Goal: Task Accomplishment & Management: Complete application form

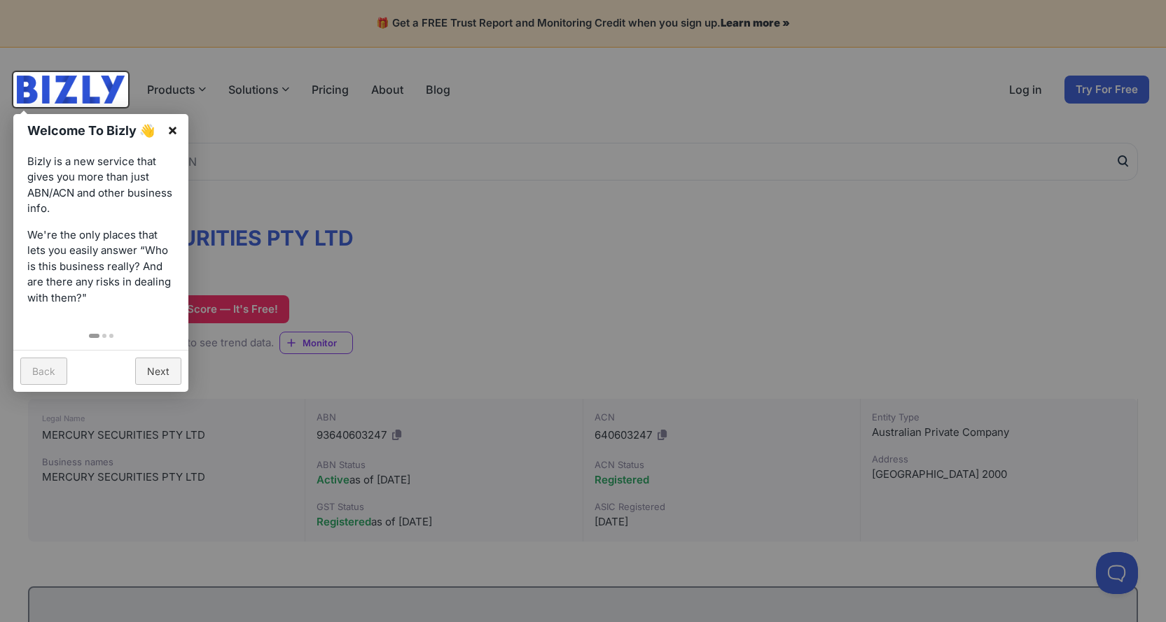
click at [174, 139] on link "×" at bounding box center [173, 130] width 32 height 32
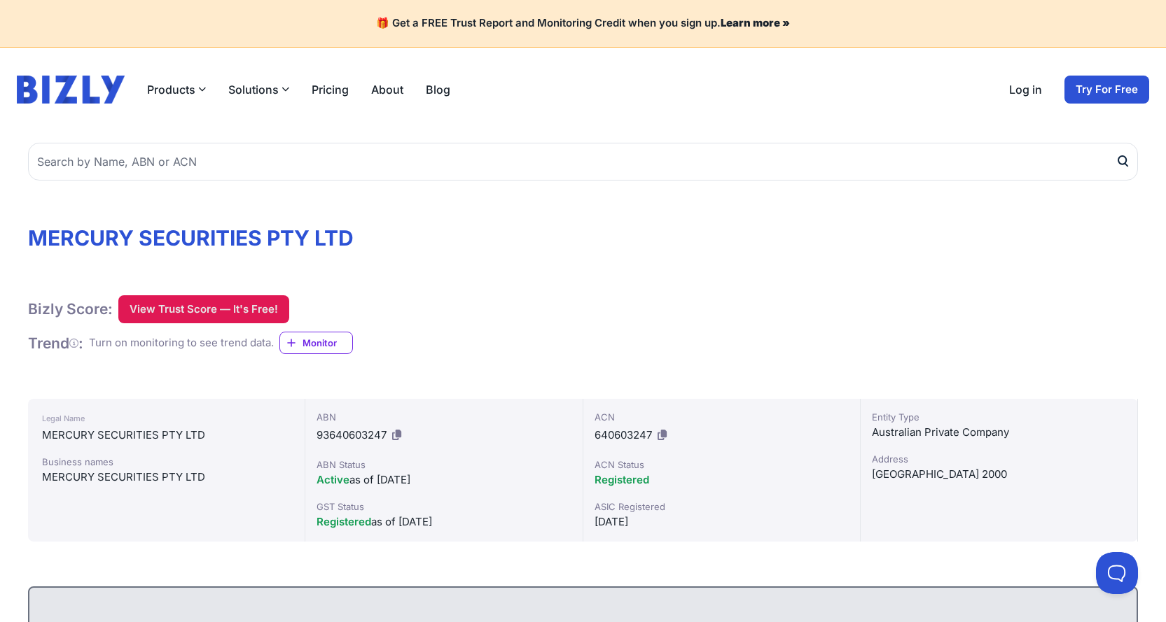
click at [248, 314] on button "View Trust Score — It's Free!" at bounding box center [203, 309] width 171 height 28
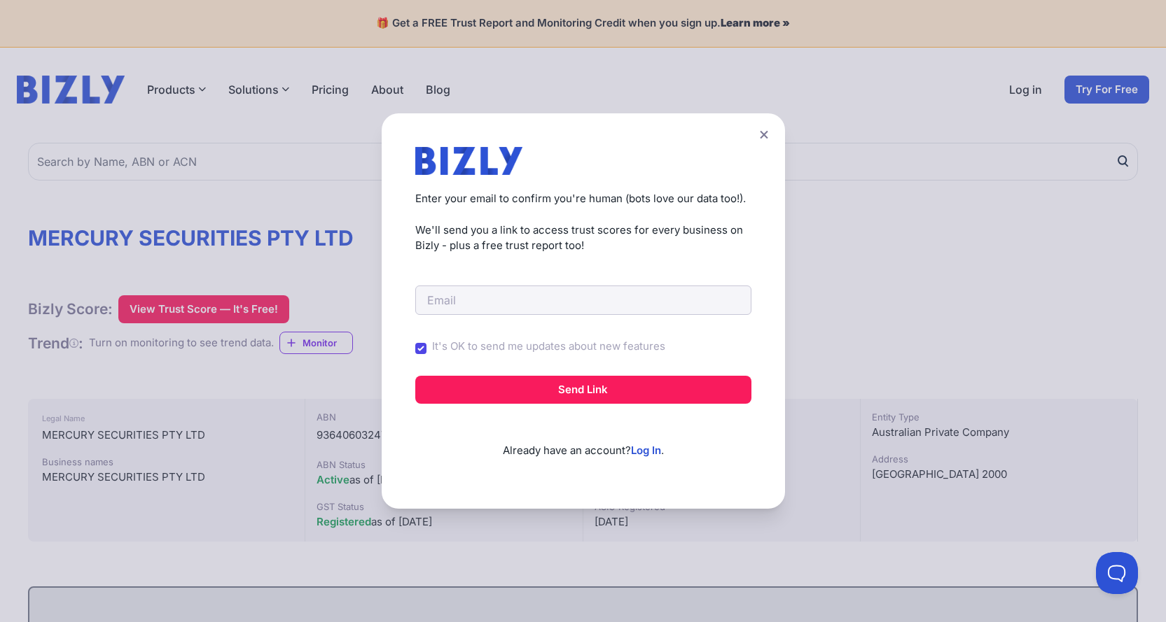
click at [774, 137] on button at bounding box center [764, 135] width 20 height 20
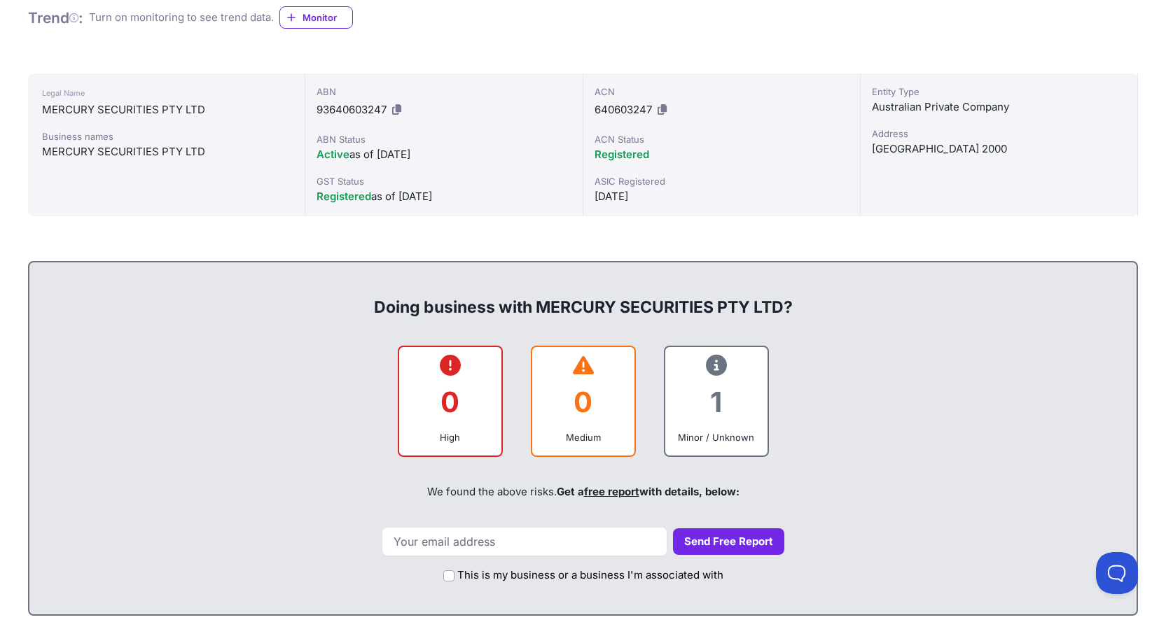
scroll to position [350, 0]
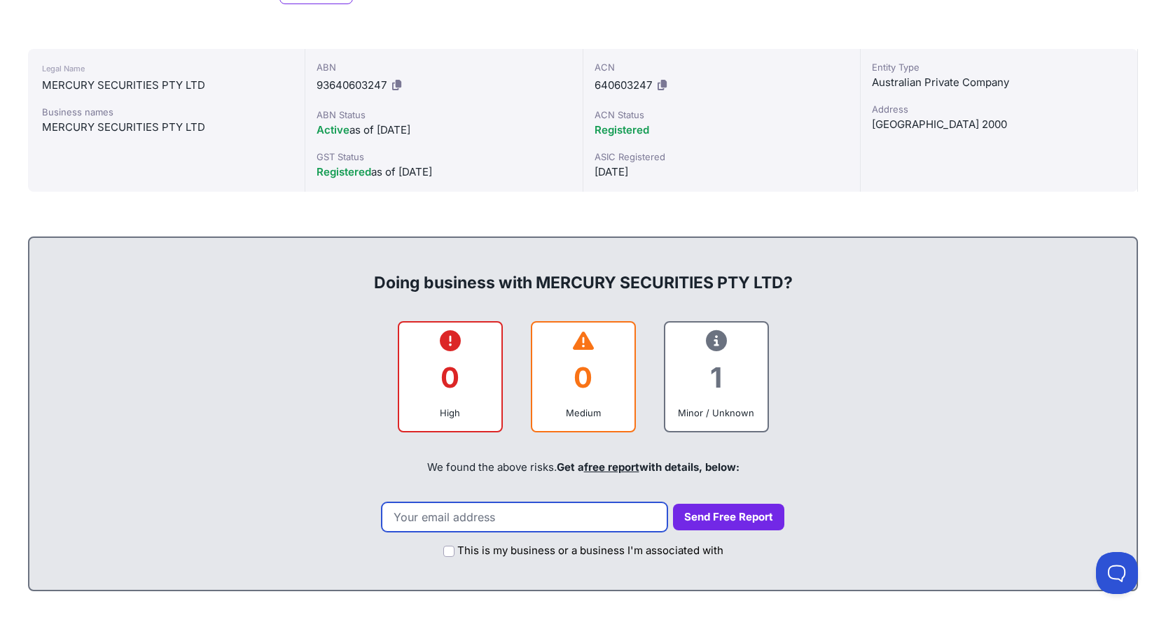
click at [546, 523] on input "email" at bounding box center [525, 517] width 286 height 29
type input "[EMAIL_ADDRESS][DOMAIN_NAME]"
click at [707, 522] on button "Send Free Report" at bounding box center [728, 517] width 111 height 27
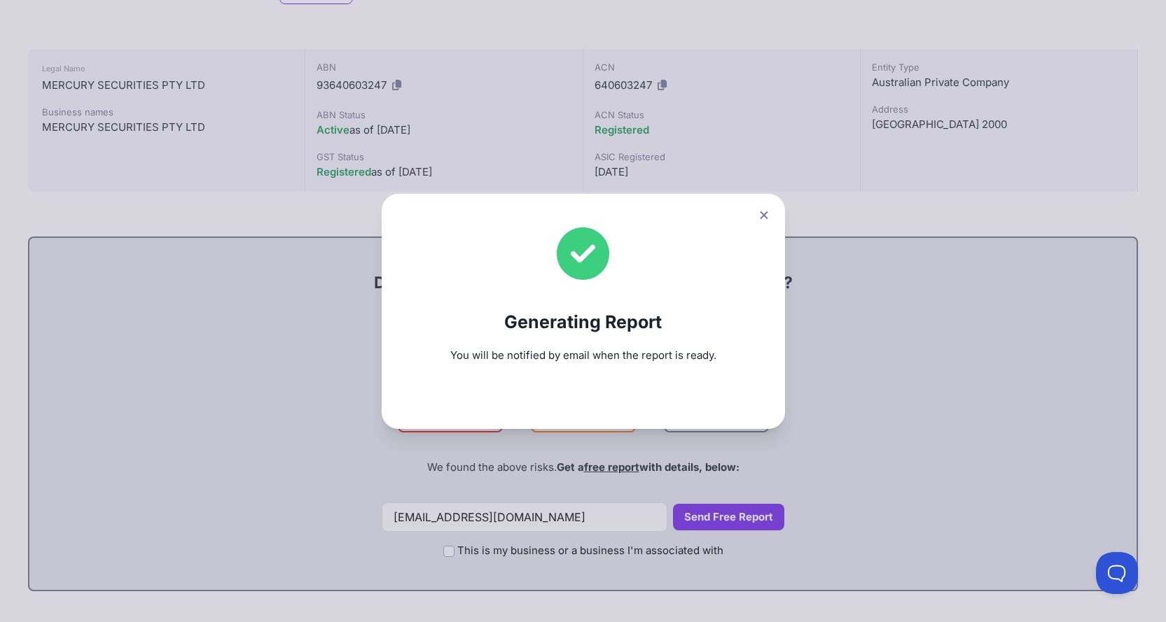
click at [768, 216] on icon at bounding box center [764, 215] width 8 height 9
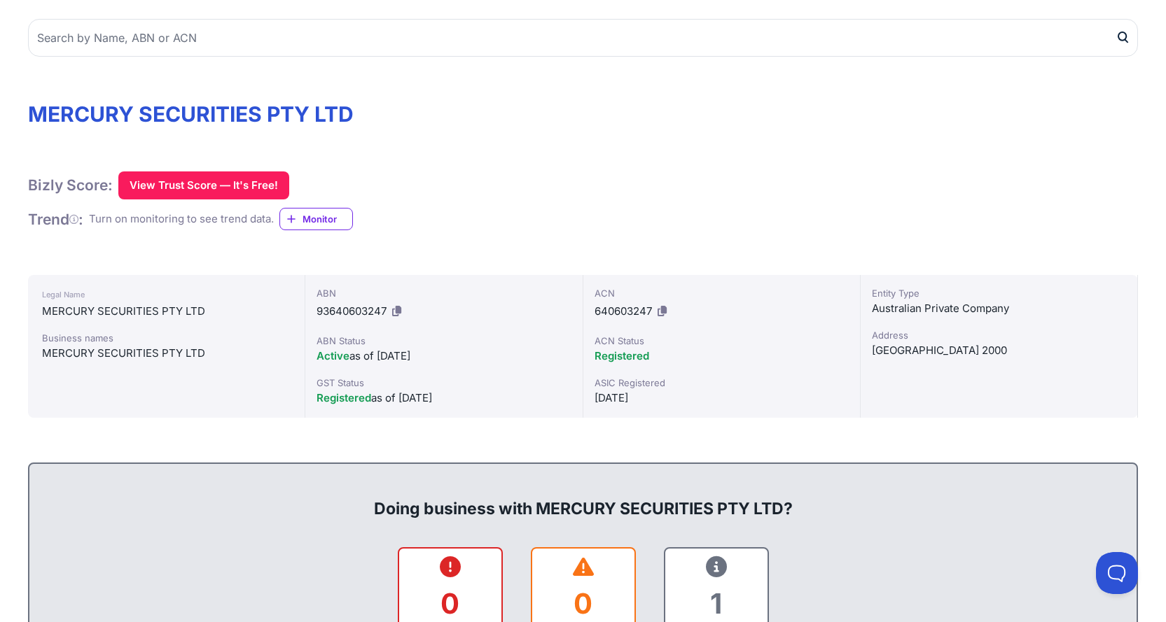
scroll to position [0, 0]
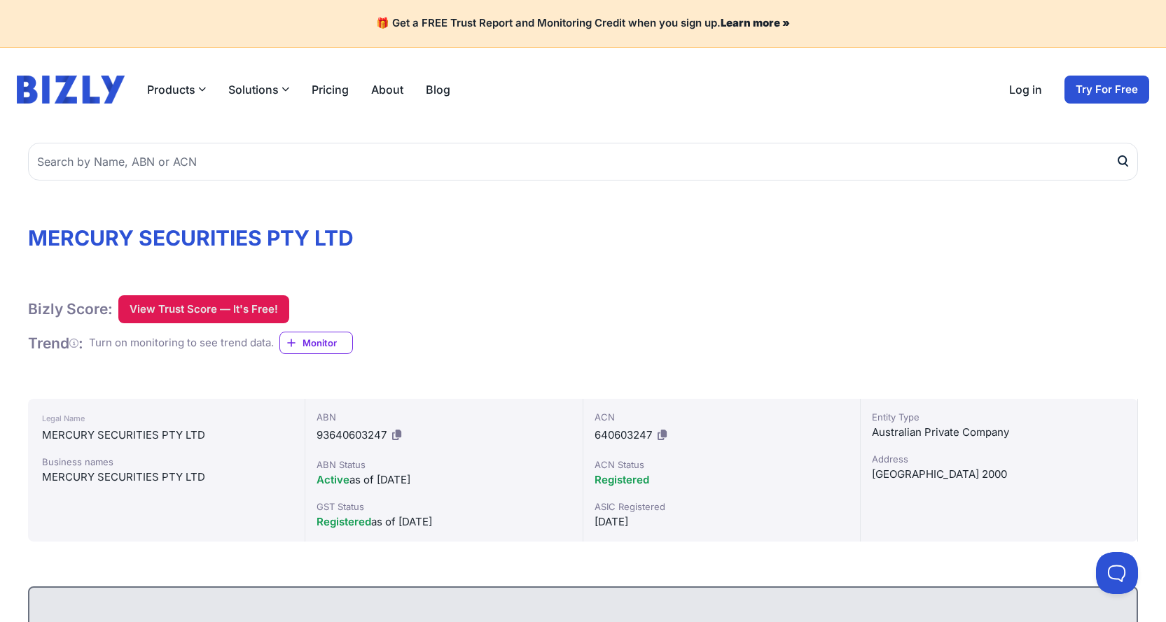
click at [218, 305] on button "View Trust Score — It's Free!" at bounding box center [203, 309] width 171 height 28
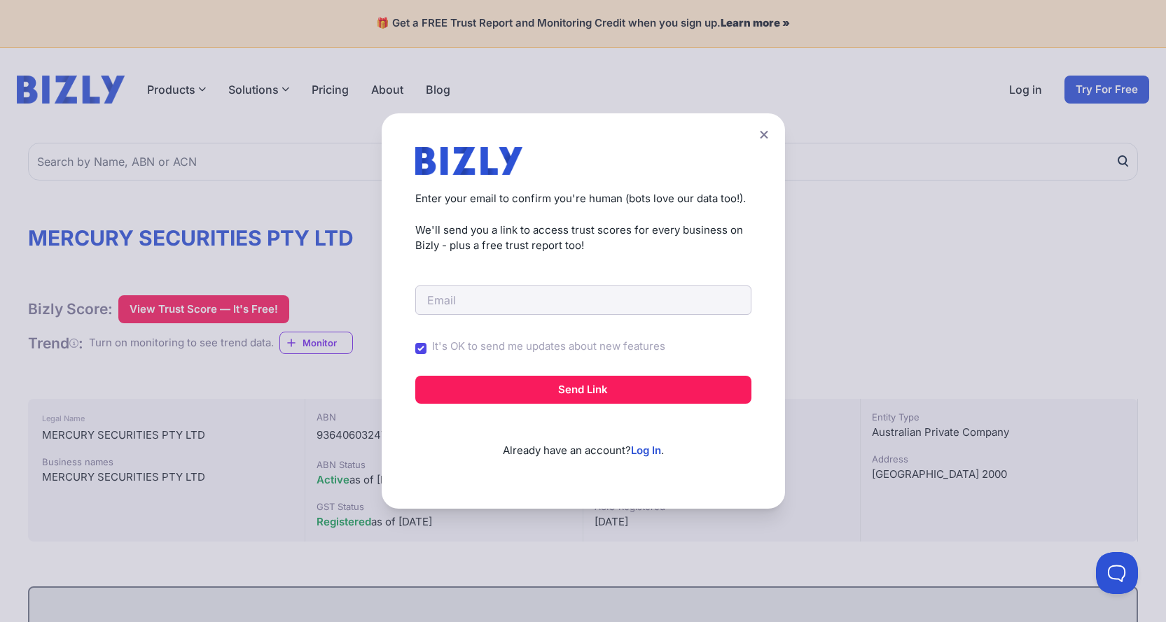
click at [767, 134] on icon at bounding box center [764, 135] width 8 height 8
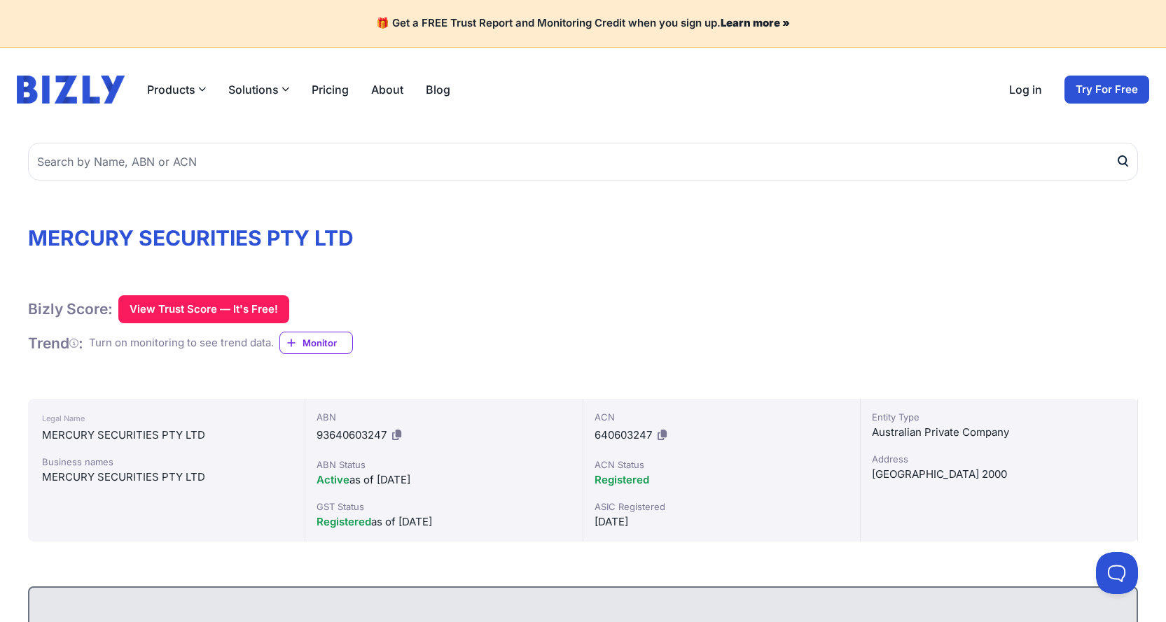
scroll to position [350, 0]
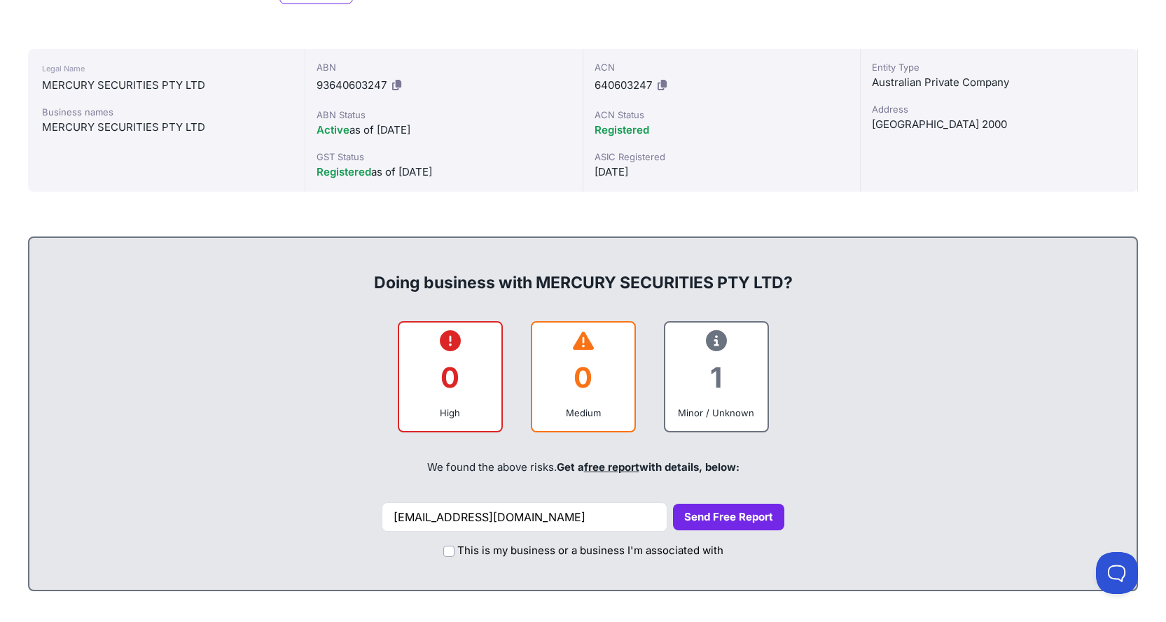
click at [716, 364] on div "1" at bounding box center [716, 377] width 80 height 57
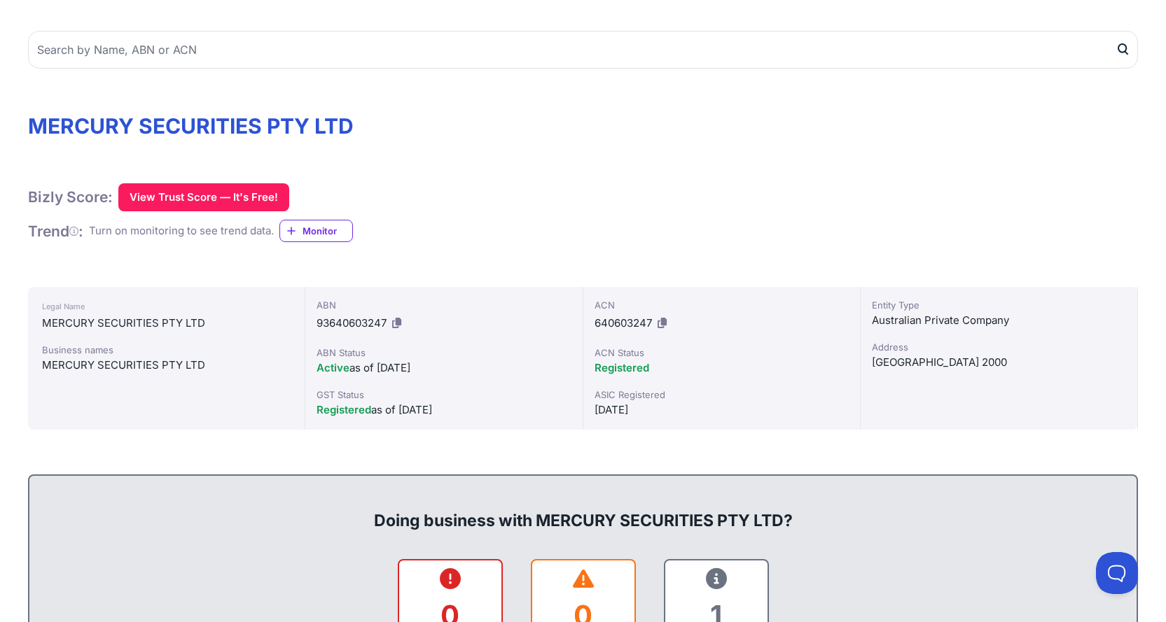
scroll to position [0, 0]
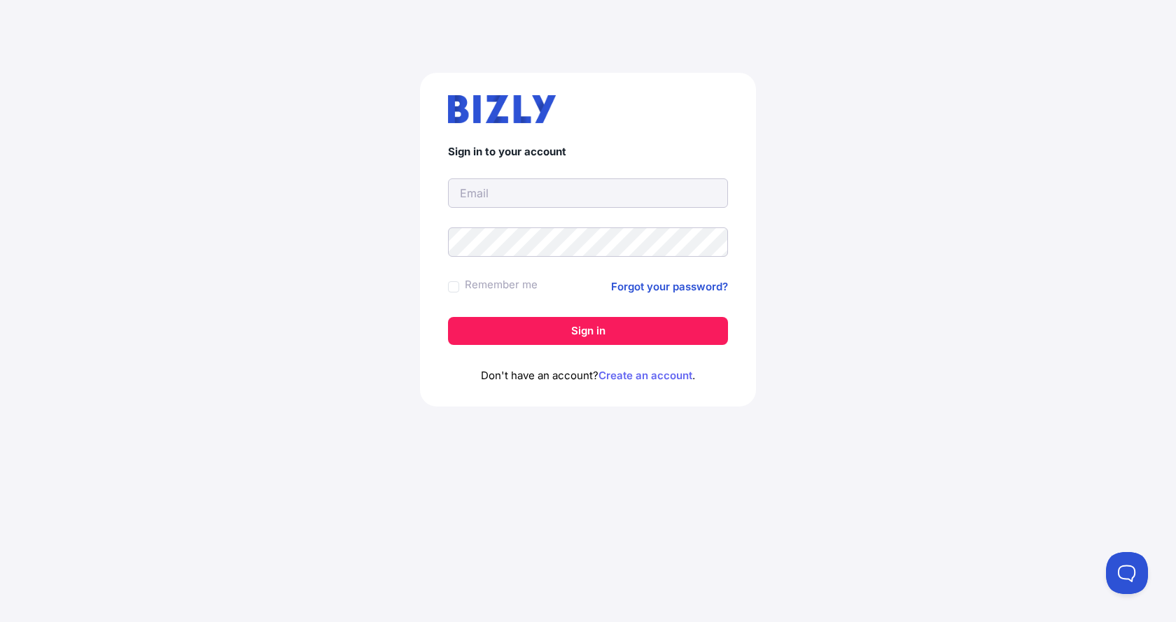
click at [621, 374] on link "Create an account" at bounding box center [646, 375] width 94 height 13
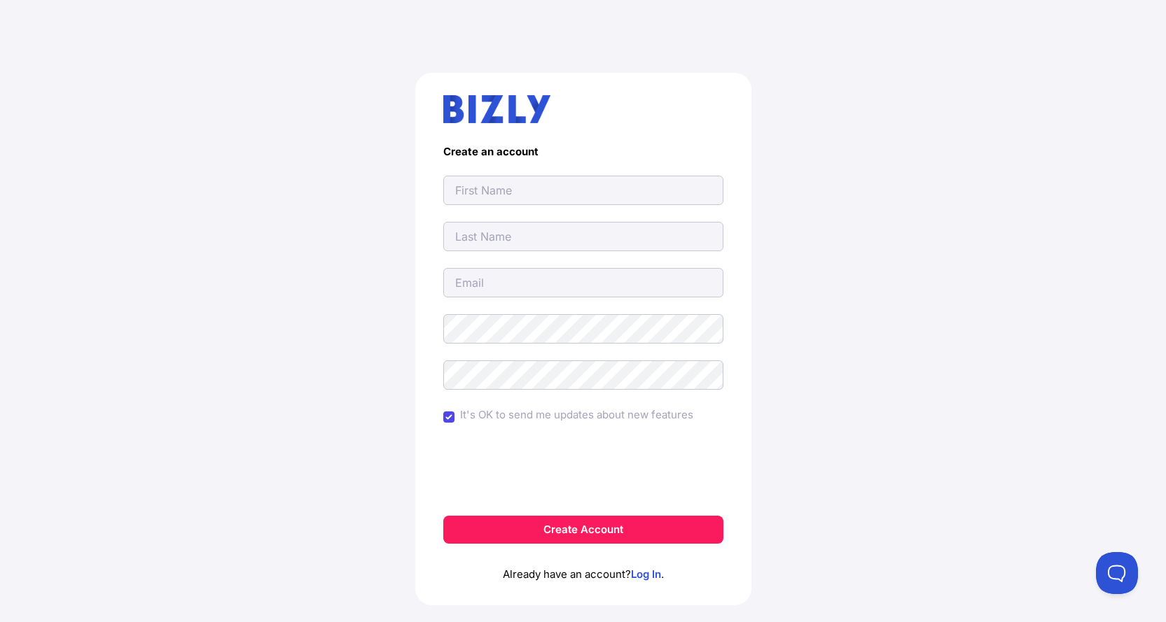
click at [540, 189] on input "text" at bounding box center [583, 190] width 280 height 29
type input "ZHEN"
click at [505, 234] on input "text" at bounding box center [583, 236] width 280 height 29
type input "XU"
click at [521, 282] on input "email" at bounding box center [583, 282] width 280 height 29
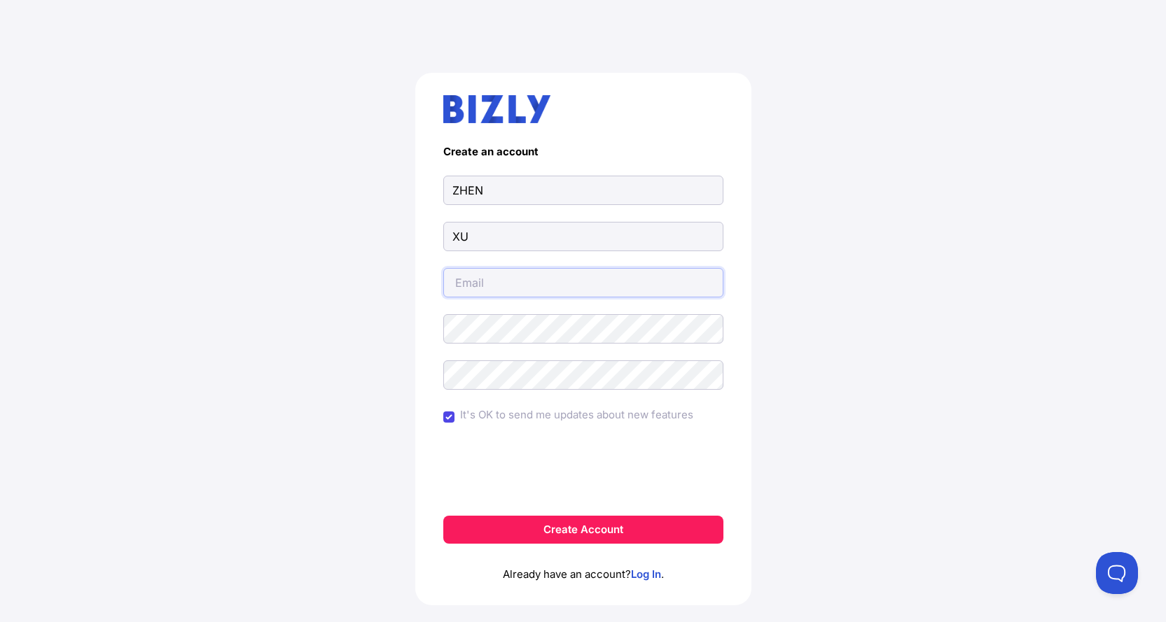
type input "zhenxuvic@gmail.com"
click at [449, 417] on input "It's OK to send me updates about new features" at bounding box center [448, 417] width 11 height 11
checkbox input "false"
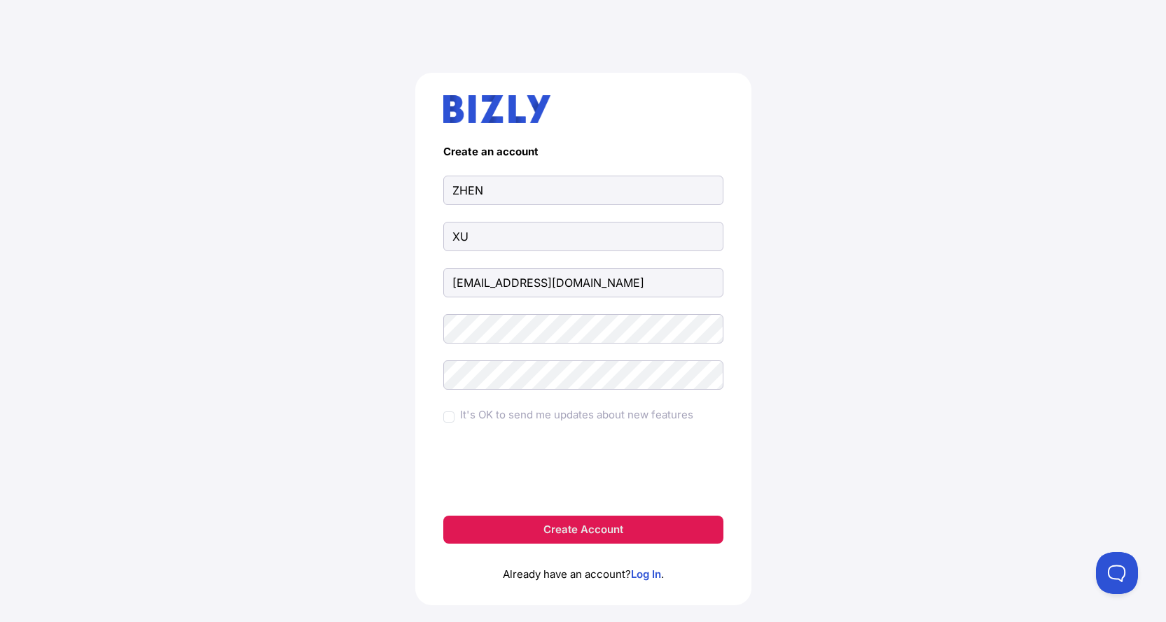
click at [618, 532] on button "Create Account" at bounding box center [583, 530] width 280 height 28
click at [639, 576] on link "Log In" at bounding box center [646, 574] width 30 height 13
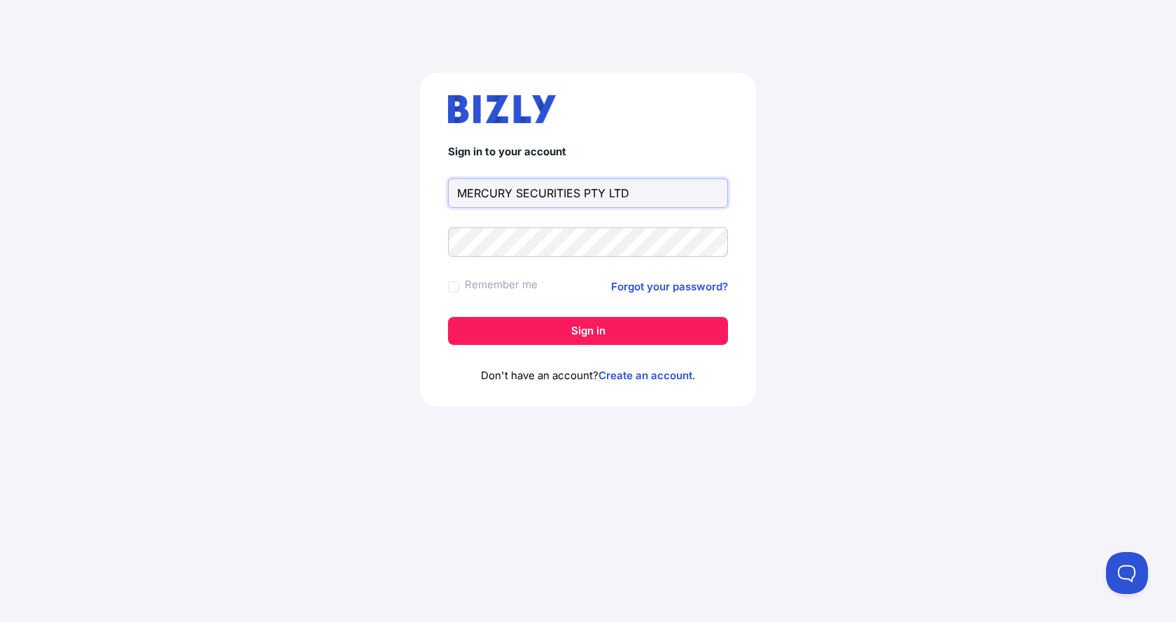
drag, startPoint x: 638, startPoint y: 196, endPoint x: 391, endPoint y: 204, distance: 246.6
click at [391, 204] on div "Sign in to your account MERCURY SECURITIES PTY LTD Remember me Forgot your pass…" at bounding box center [588, 245] width 1120 height 412
type input "zhenxuvic@gmail.com"
click at [448, 317] on button "Sign in" at bounding box center [588, 331] width 280 height 28
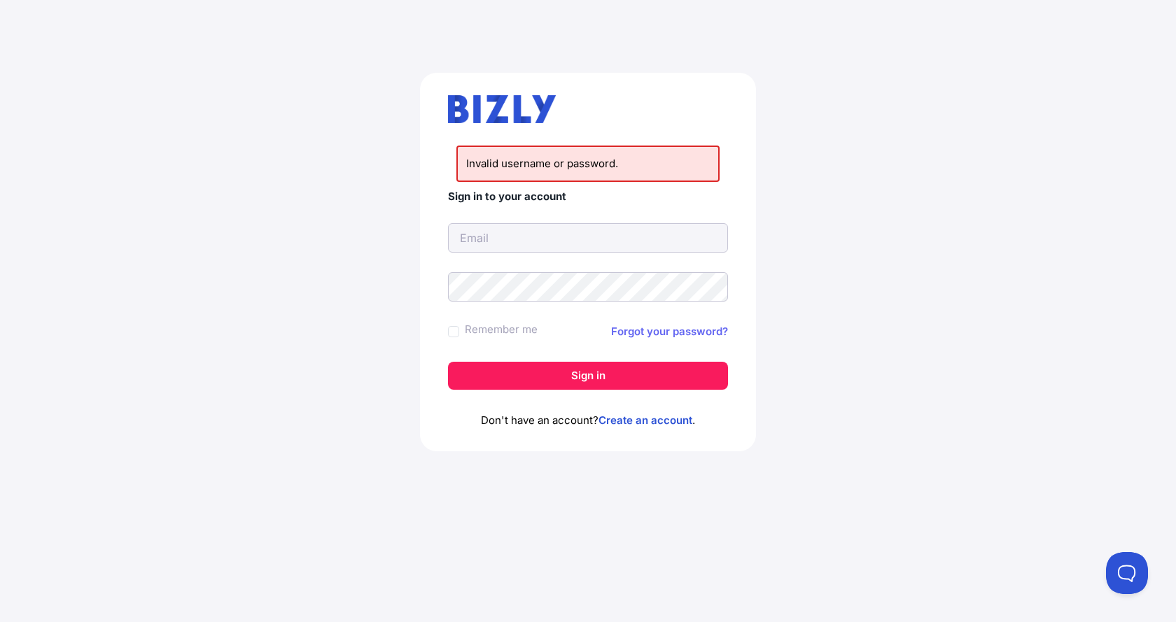
click at [633, 327] on link "Forgot your password?" at bounding box center [669, 331] width 117 height 17
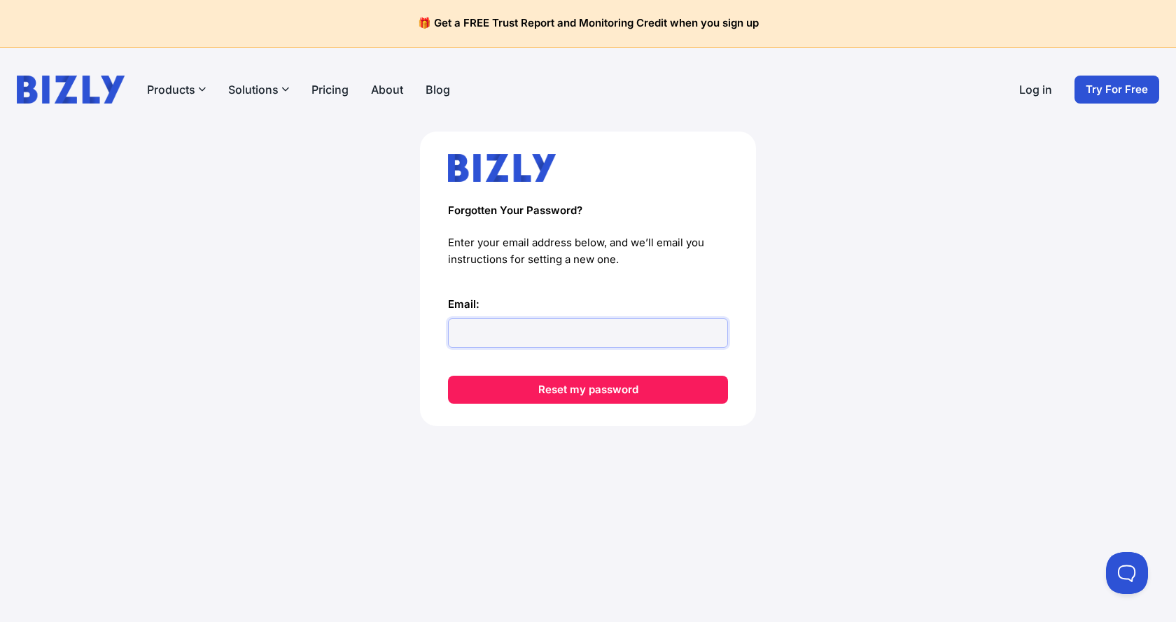
click at [559, 332] on input "Email:" at bounding box center [588, 333] width 280 height 29
type input "[EMAIL_ADDRESS][DOMAIN_NAME]"
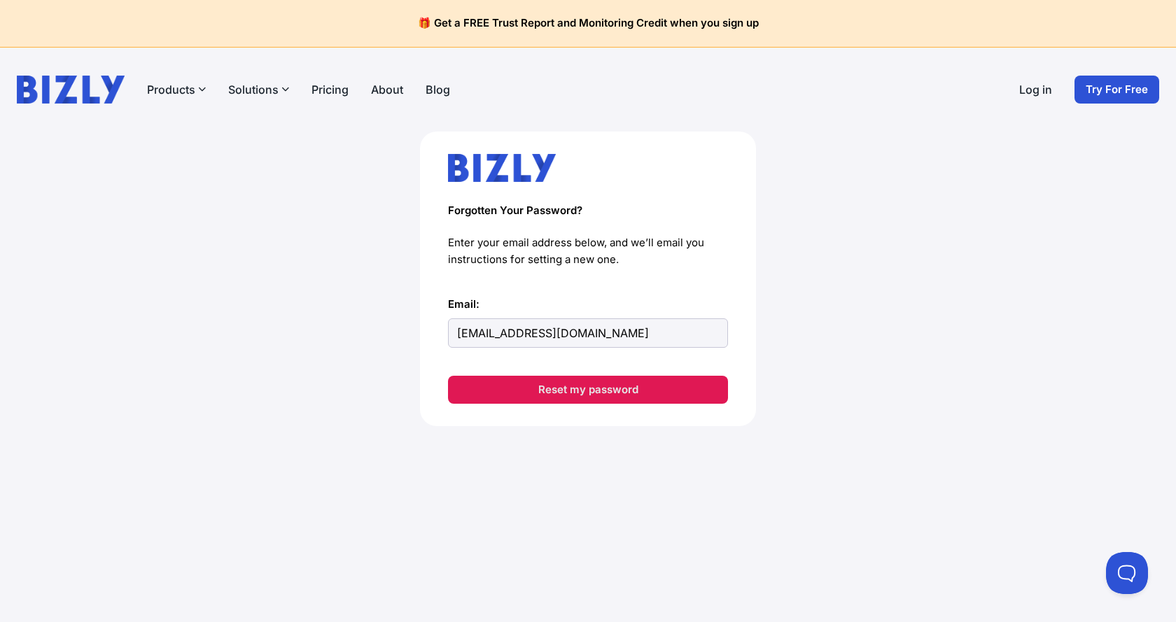
click at [587, 386] on button "Reset my password" at bounding box center [588, 390] width 280 height 28
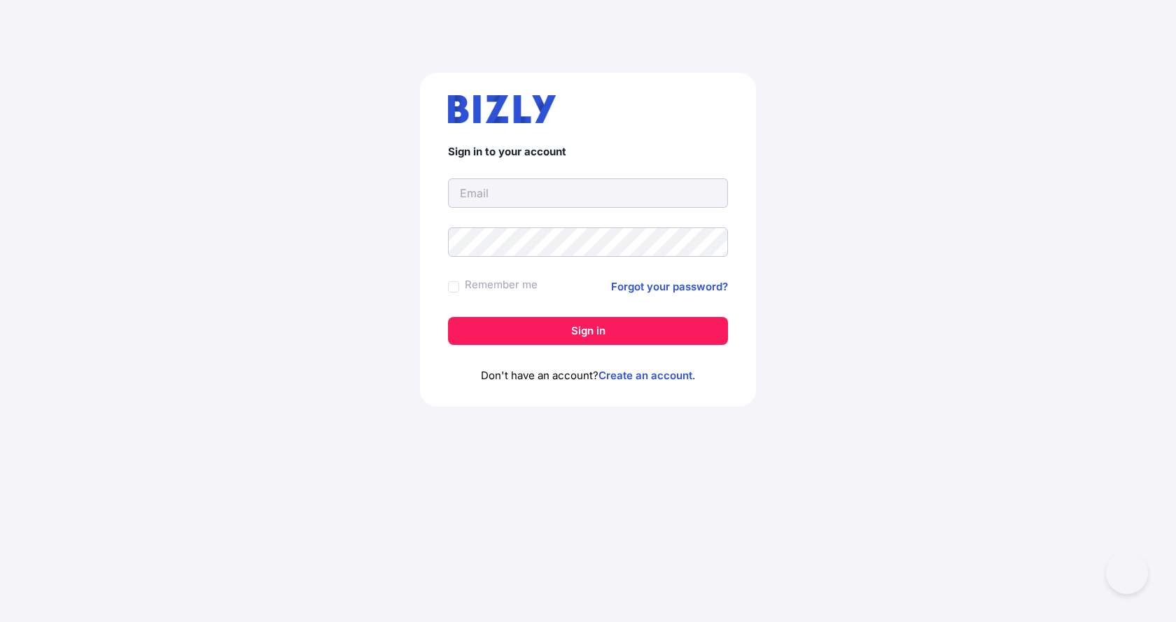
click at [559, 188] on input "text" at bounding box center [588, 193] width 280 height 29
type input "[EMAIL_ADDRESS][DOMAIN_NAME]"
click at [448, 317] on button "Sign in" at bounding box center [588, 331] width 280 height 28
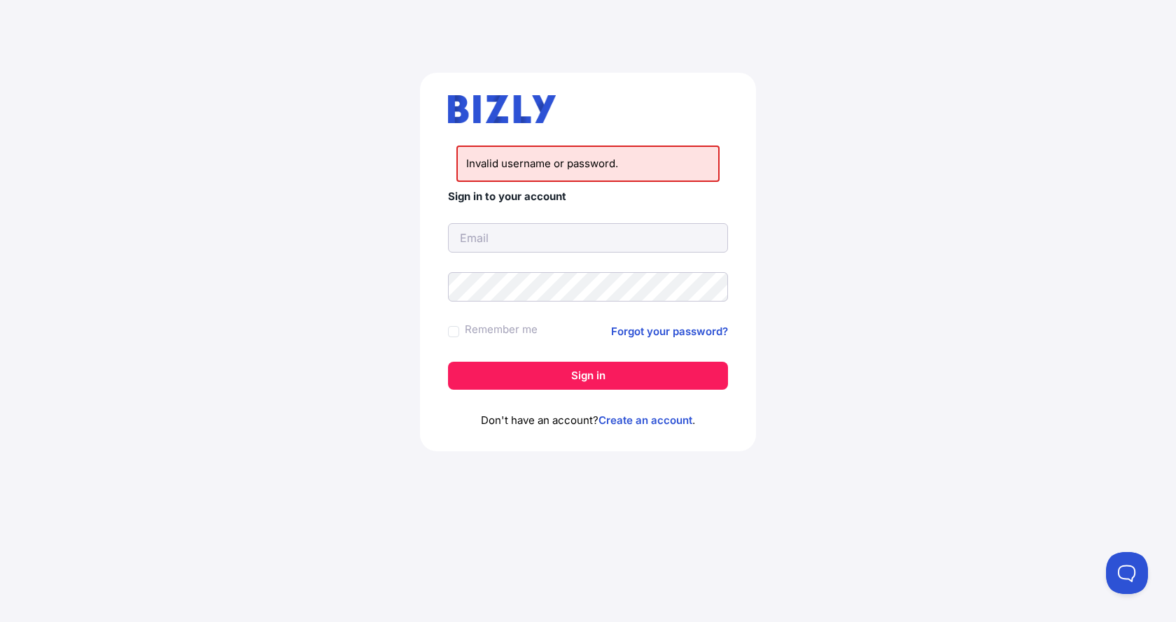
drag, startPoint x: 0, startPoint y: 0, endPoint x: 525, endPoint y: 241, distance: 577.7
click at [525, 241] on input "text" at bounding box center [588, 237] width 280 height 29
type input "[EMAIL_ADDRESS][DOMAIN_NAME]"
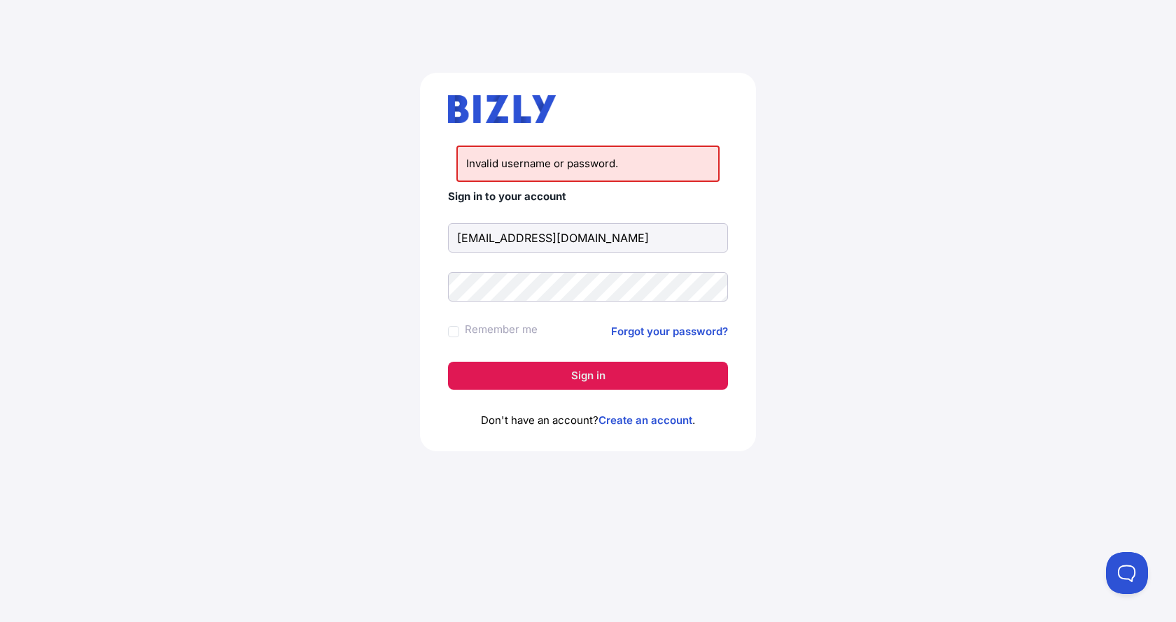
click at [559, 369] on button "Sign in" at bounding box center [588, 376] width 280 height 28
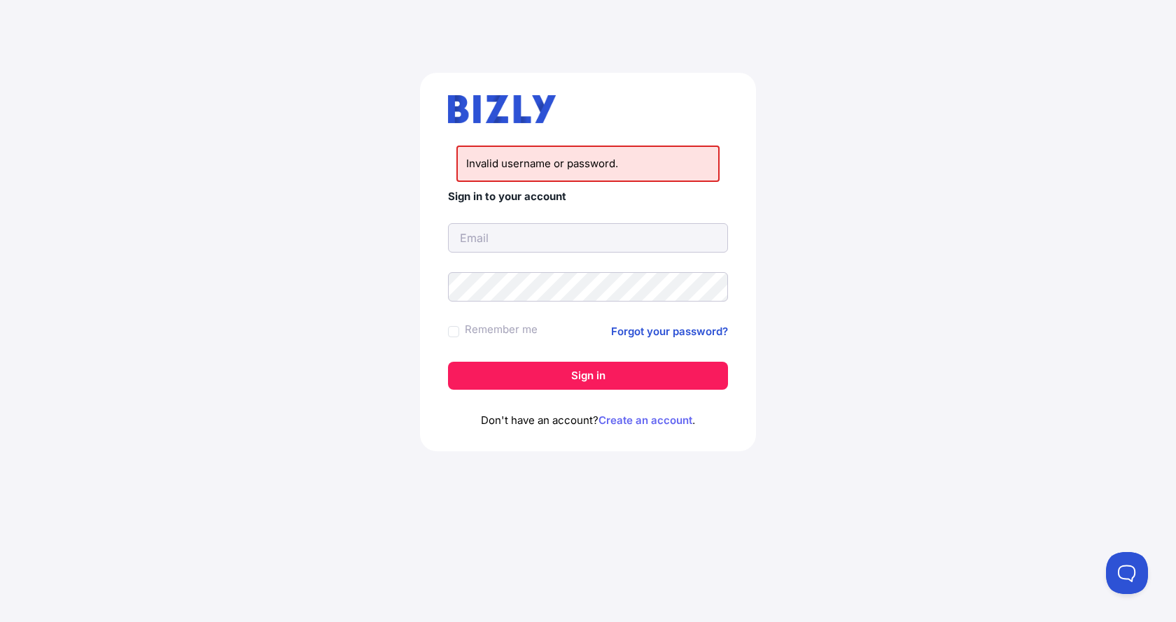
click at [629, 417] on link "Create an account" at bounding box center [646, 420] width 94 height 13
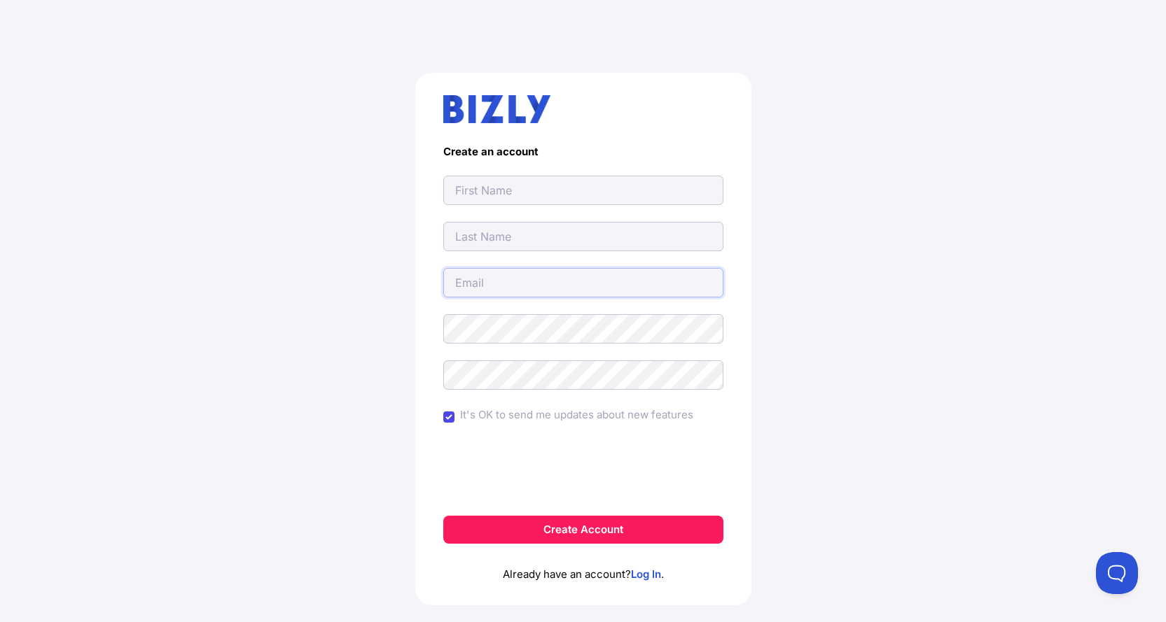
click at [524, 288] on input "email" at bounding box center [583, 282] width 280 height 29
type input "[EMAIL_ADDRESS][DOMAIN_NAME]"
click at [512, 190] on input "text" at bounding box center [583, 190] width 280 height 29
type input "ZHEN"
click at [484, 230] on input "text" at bounding box center [583, 236] width 280 height 29
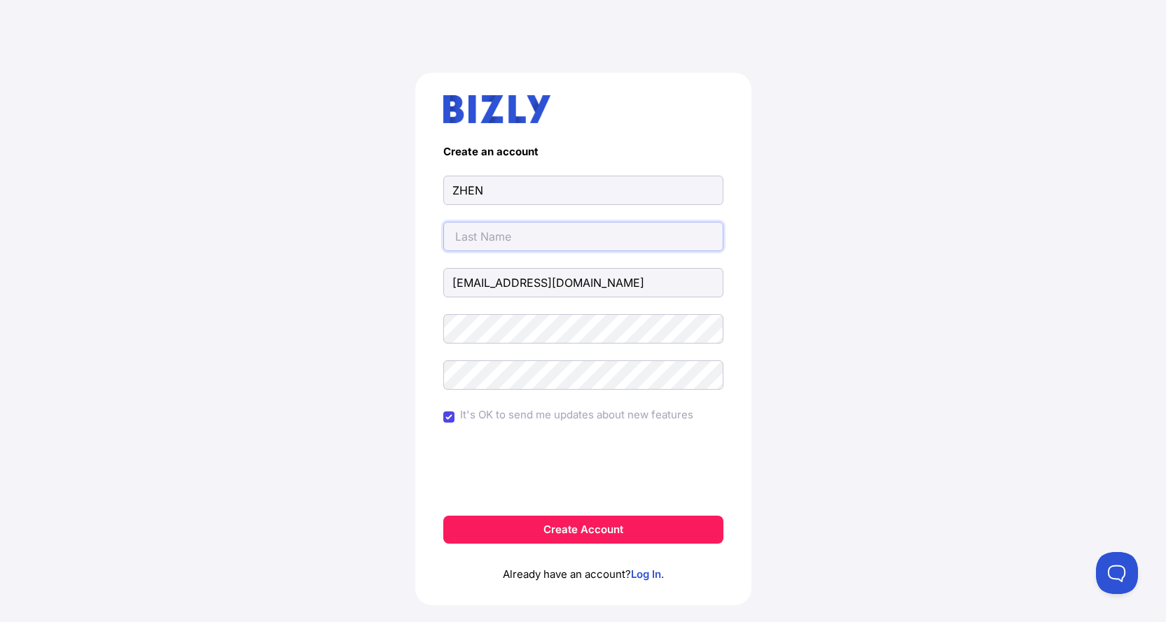
type input "XU"
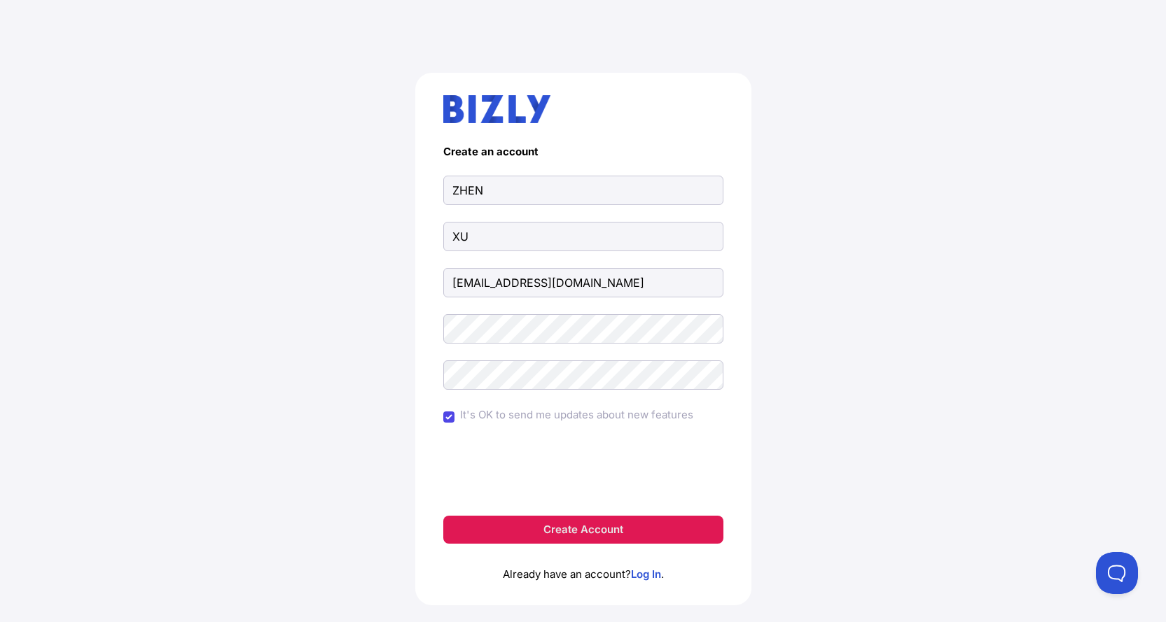
click at [591, 526] on button "Create Account" at bounding box center [583, 530] width 280 height 28
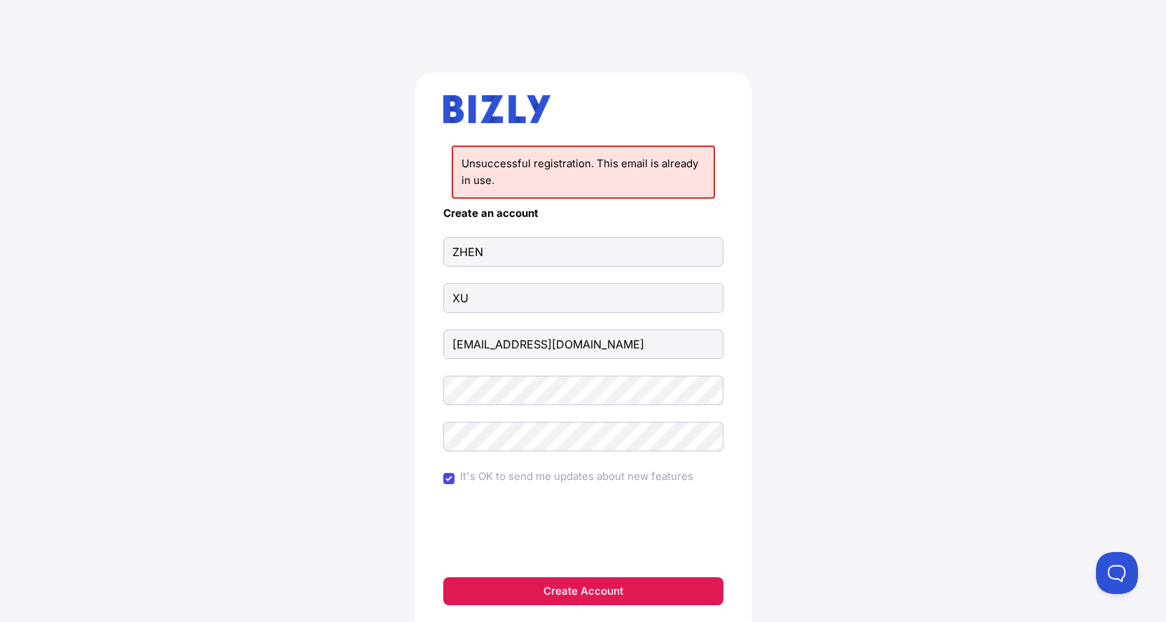
click at [566, 593] on button "Create Account" at bounding box center [583, 592] width 280 height 28
drag, startPoint x: 607, startPoint y: 345, endPoint x: 403, endPoint y: 337, distance: 203.9
click at [403, 337] on div "Unsuccessful registration. This email is already in use. Create an account ZHEN…" at bounding box center [583, 375] width 1110 height 673
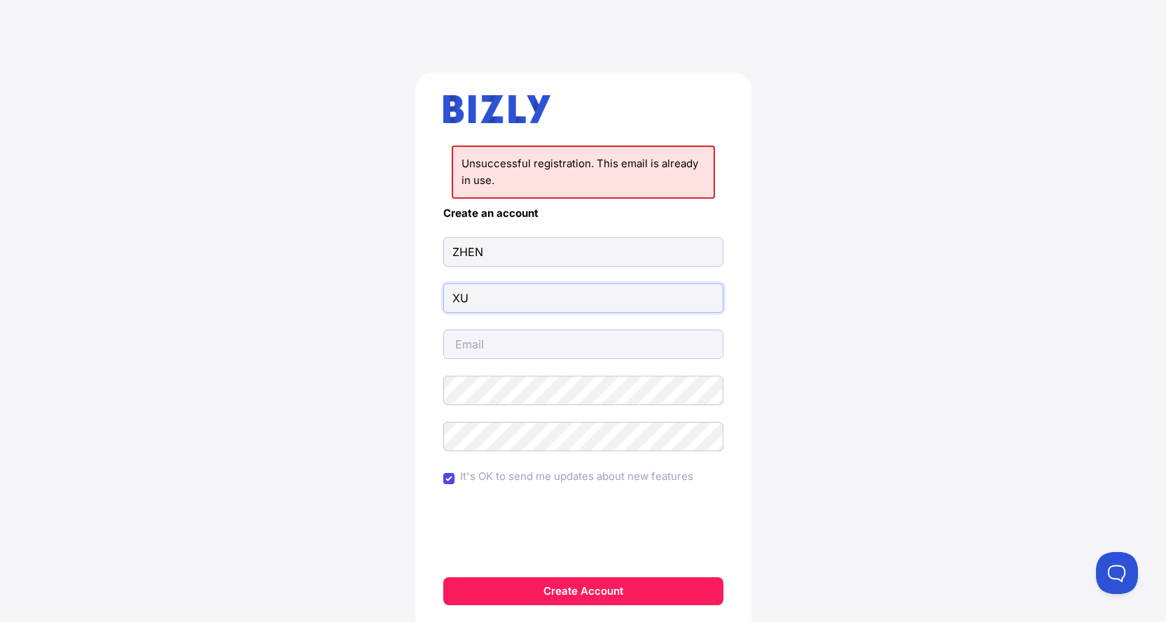
drag, startPoint x: 484, startPoint y: 299, endPoint x: 391, endPoint y: 300, distance: 93.1
click at [391, 300] on div "Unsuccessful registration. This email is already in use. Create an account ZHEN…" at bounding box center [583, 375] width 1110 height 673
drag, startPoint x: 532, startPoint y: 242, endPoint x: 392, endPoint y: 248, distance: 140.1
click at [393, 248] on div "Unsuccessful registration. This email is already in use. Create an account It's…" at bounding box center [583, 375] width 1110 height 673
click at [577, 248] on input "text" at bounding box center [583, 251] width 280 height 29
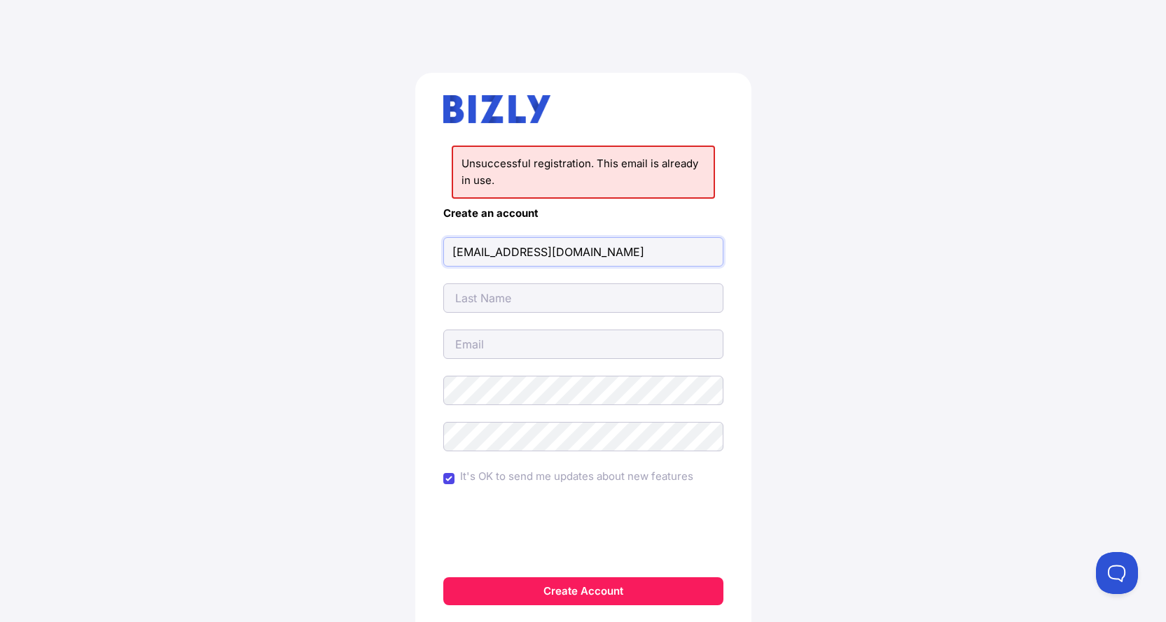
type input "vic.xu@augs.com.au"
type input "Vic"
click at [547, 302] on input "Vic" at bounding box center [583, 298] width 280 height 29
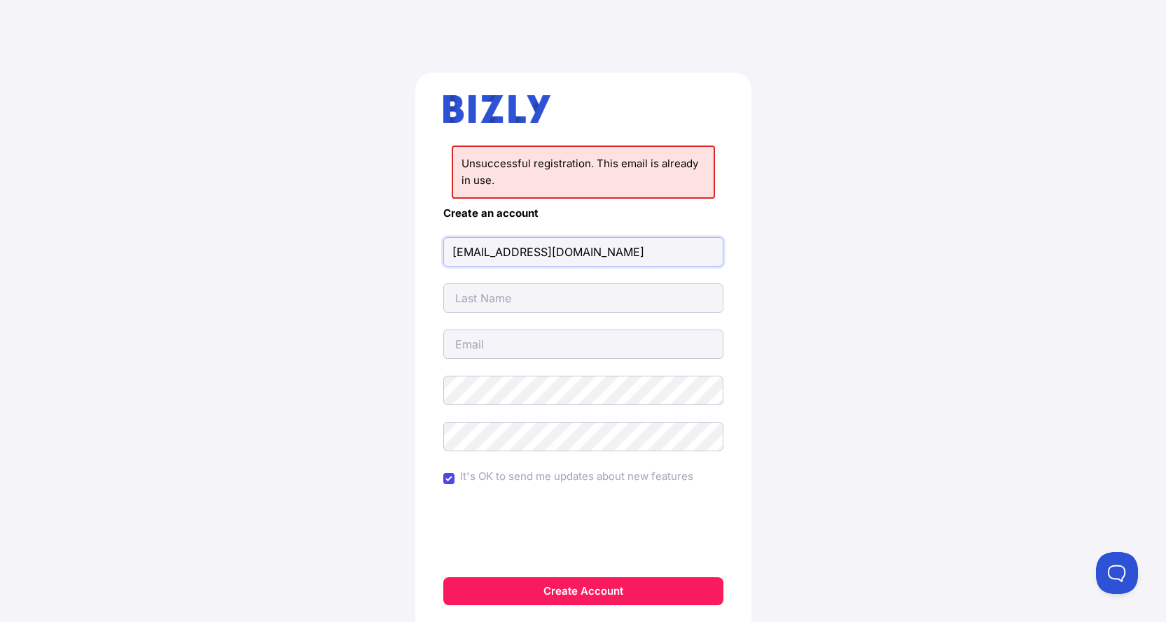
drag, startPoint x: 569, startPoint y: 251, endPoint x: 439, endPoint y: 246, distance: 130.3
click at [439, 246] on div "Unsuccessful registration. This email is already in use. Create an account vic.…" at bounding box center [583, 370] width 336 height 594
click at [517, 342] on input "email" at bounding box center [583, 344] width 280 height 29
paste input "vic.xu@augs.com.au"
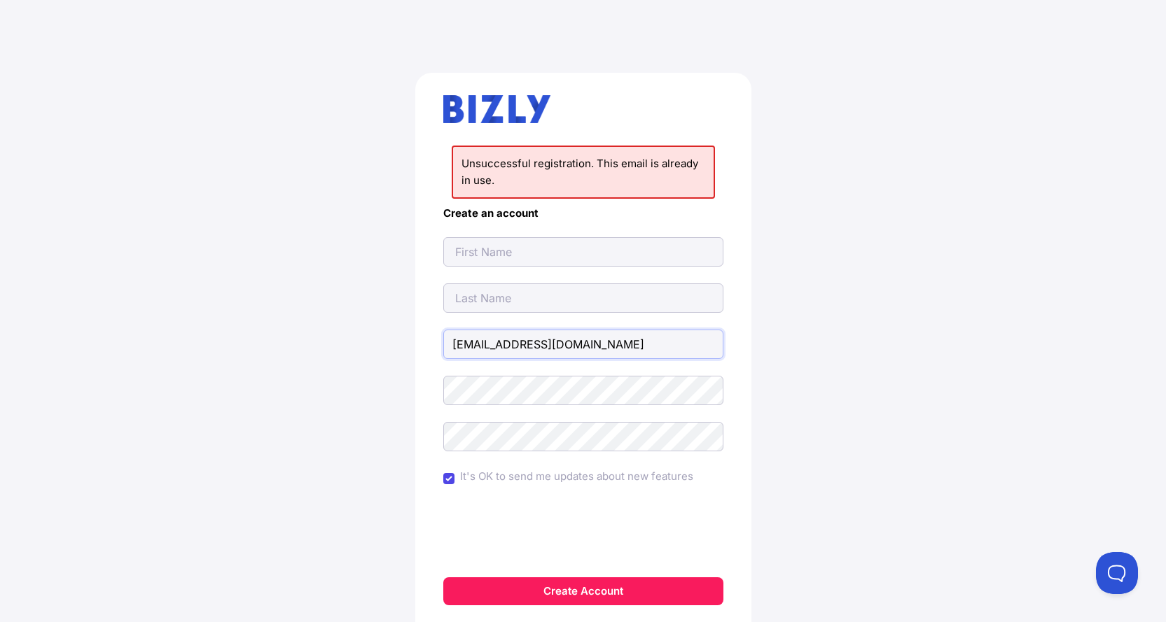
type input "vic.xu@augs.com.au"
click at [517, 255] on input "text" at bounding box center [583, 251] width 280 height 29
type input "Vic"
type input "Xu"
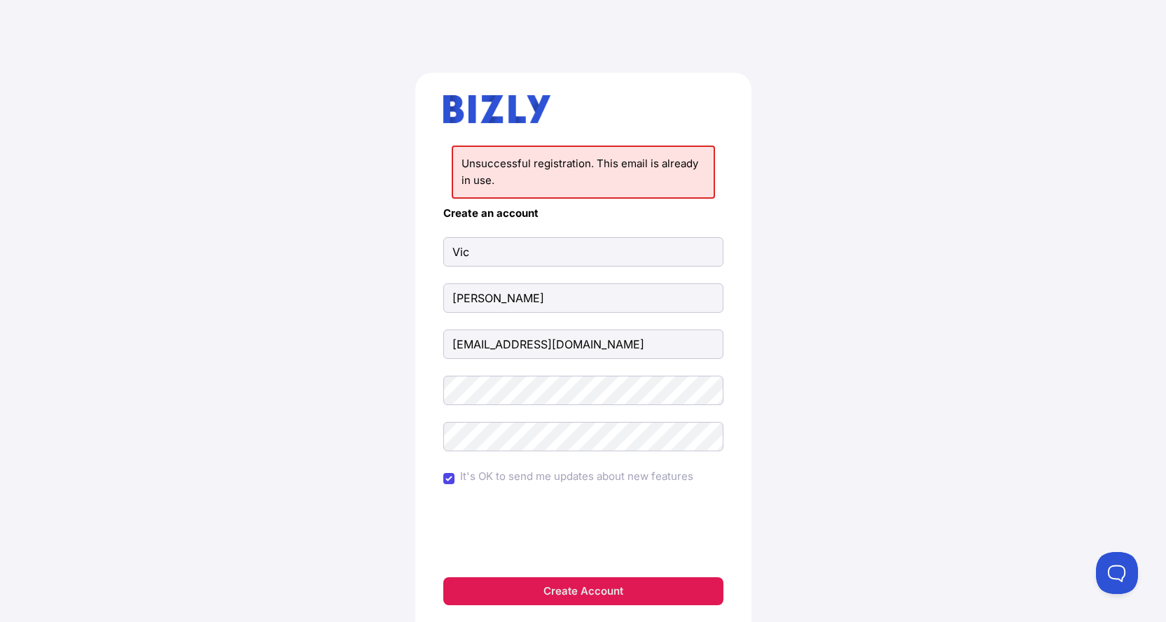
click at [565, 587] on button "Create Account" at bounding box center [583, 592] width 280 height 28
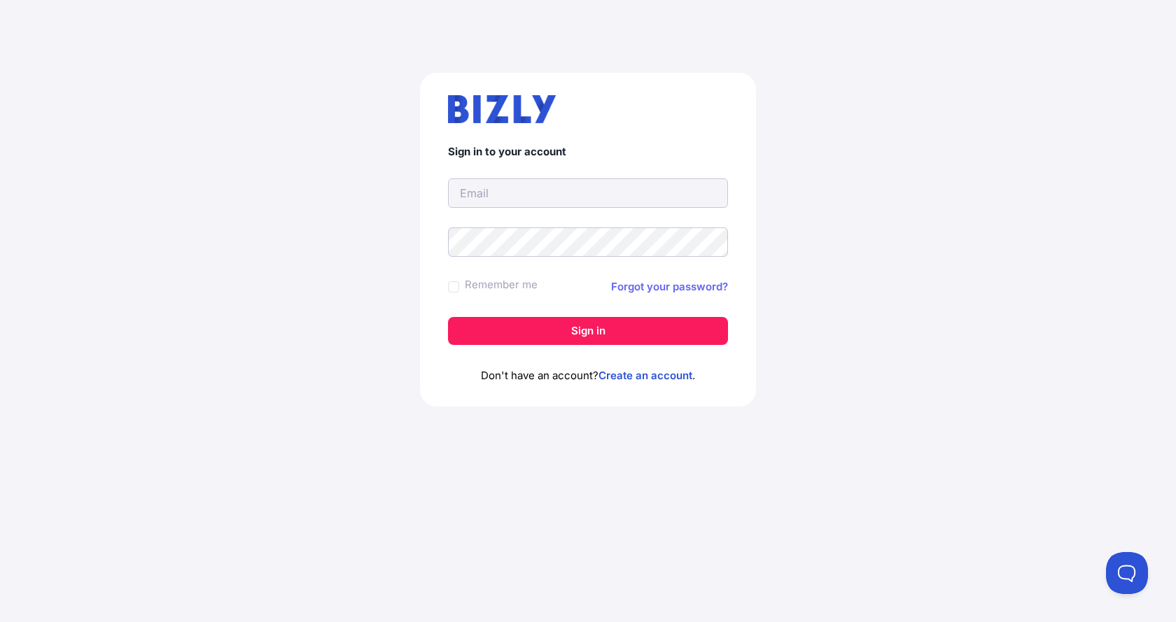
click at [678, 279] on link "Forgot your password?" at bounding box center [669, 287] width 117 height 17
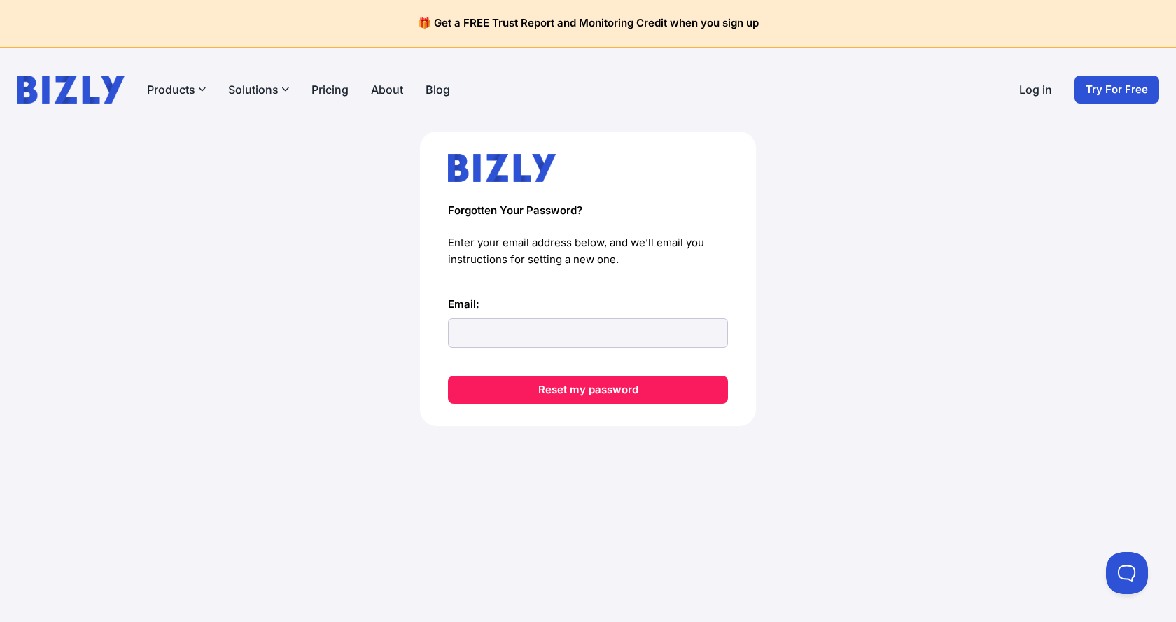
click at [1100, 86] on link "Try For Free" at bounding box center [1117, 90] width 85 height 28
